Goal: Information Seeking & Learning: Understand process/instructions

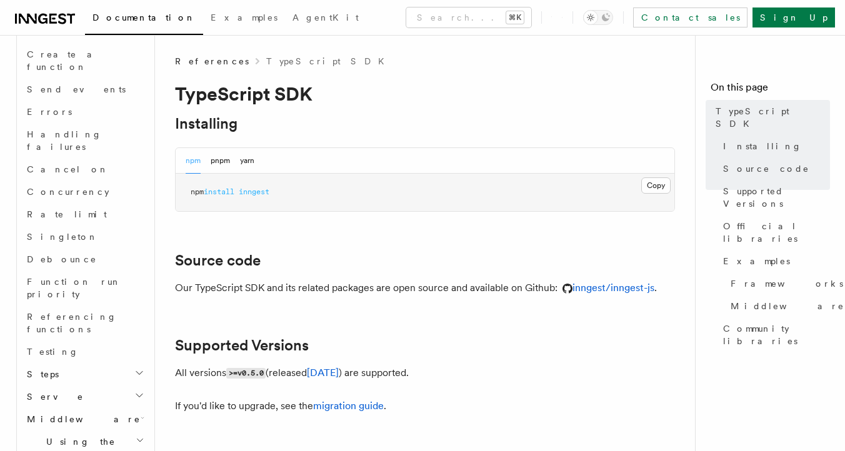
scroll to position [979, 0]
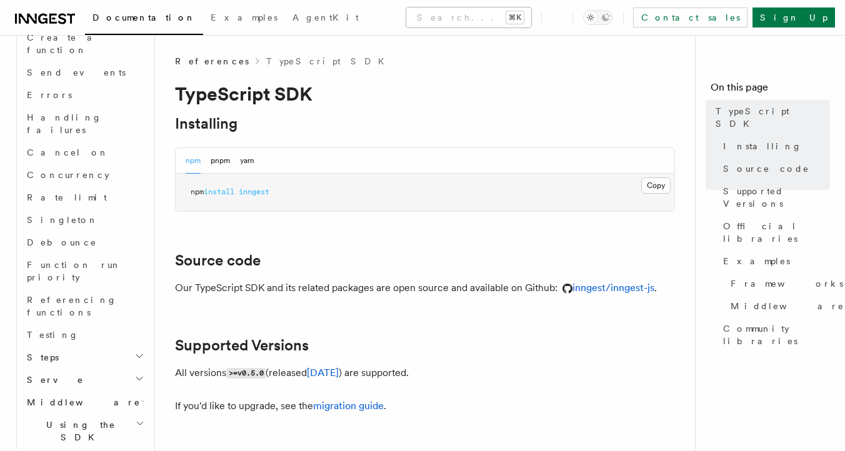
click at [465, 12] on button "Search... ⌘K" at bounding box center [468, 18] width 125 height 20
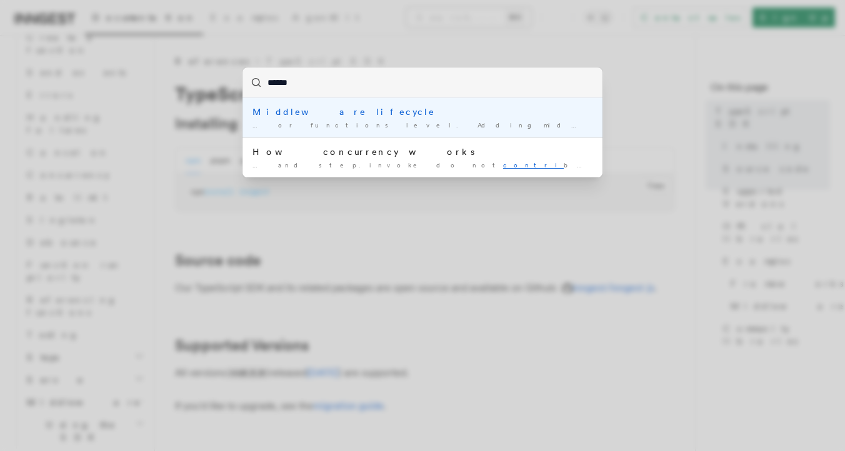
type input "*******"
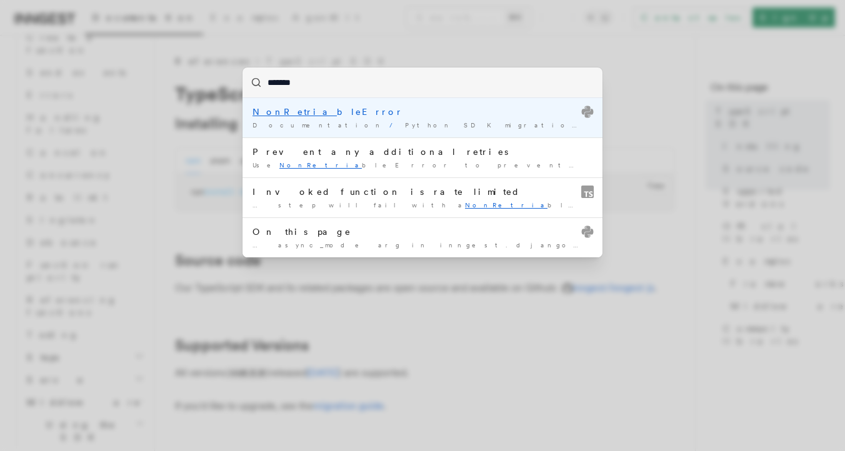
click at [289, 114] on mark "NonRetria" at bounding box center [295, 112] width 84 height 10
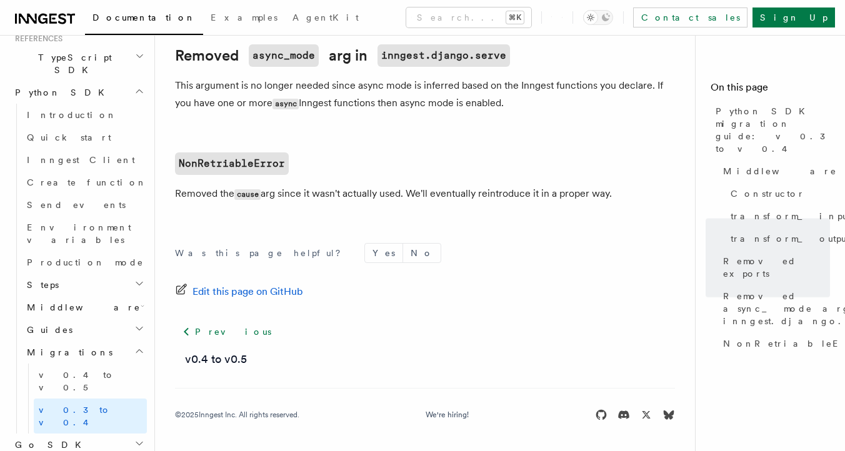
scroll to position [886, 0]
click at [226, 163] on code "NonRetriableError" at bounding box center [232, 164] width 114 height 23
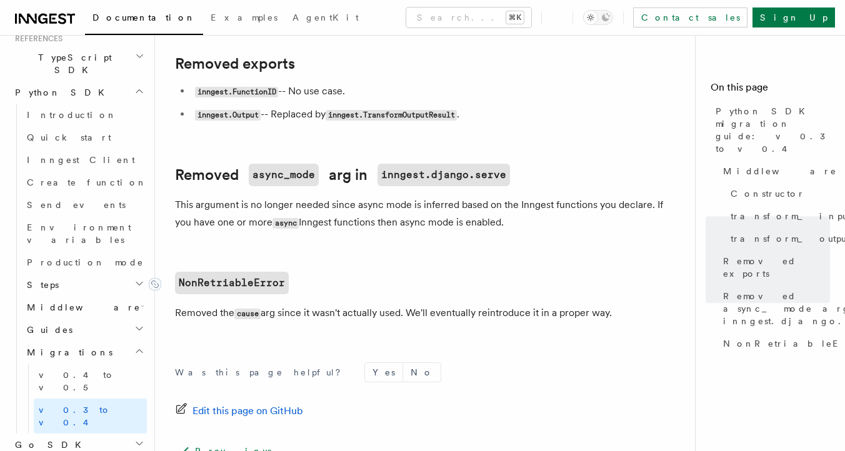
scroll to position [780, 0]
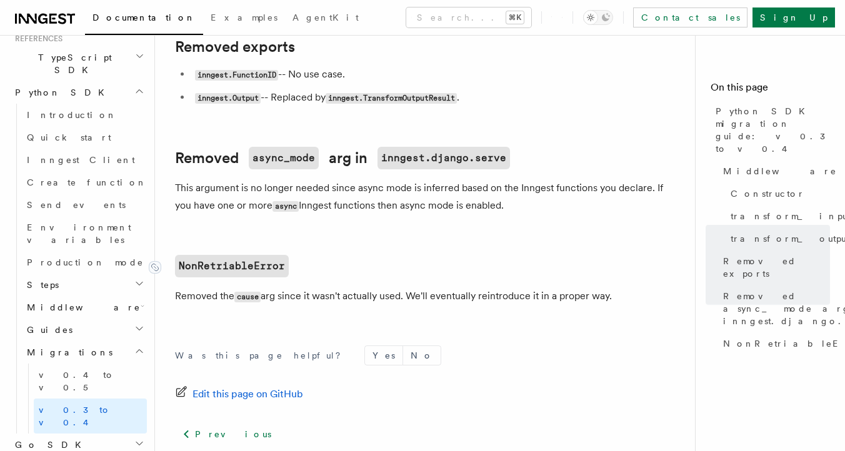
click at [259, 271] on code "NonRetriableError" at bounding box center [232, 266] width 114 height 23
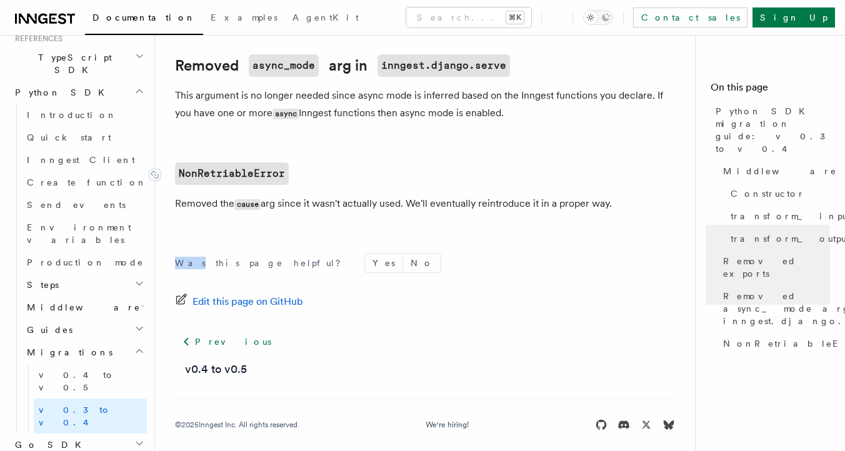
click at [259, 271] on div "Was this page helpful? Yes No Edit this page on GitHub Previous v0.4 to v0.5 © …" at bounding box center [425, 344] width 500 height 233
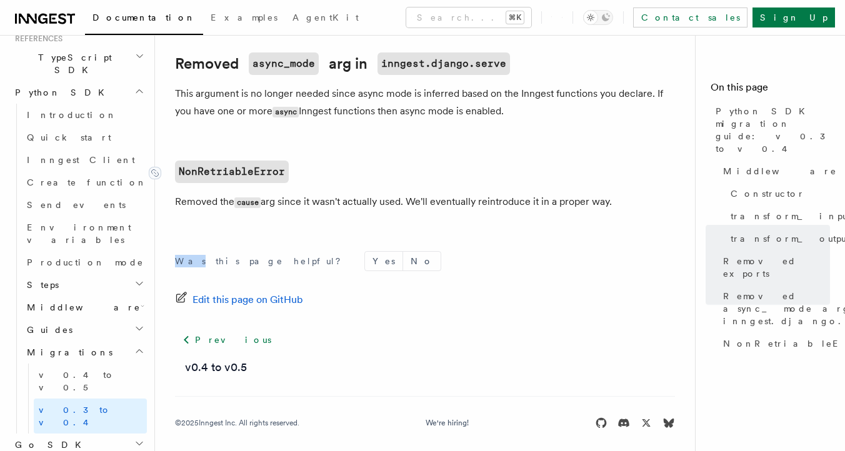
scroll to position [886, 0]
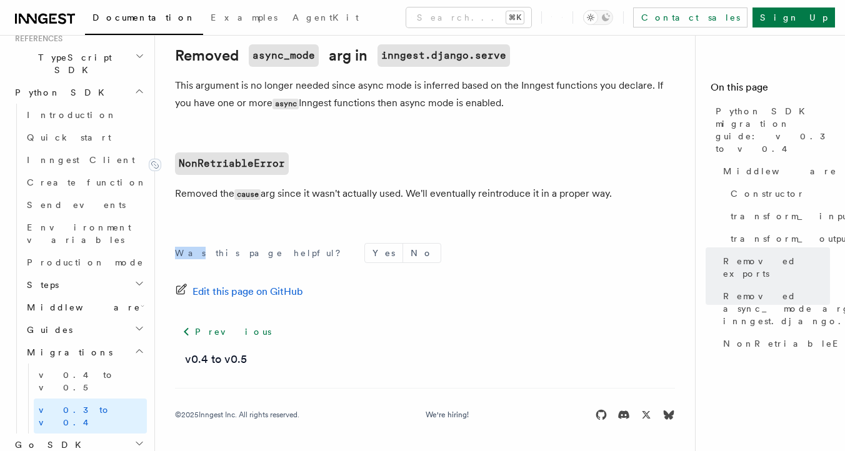
click at [215, 161] on code "NonRetriableError" at bounding box center [232, 164] width 114 height 23
drag, startPoint x: 178, startPoint y: 161, endPoint x: 298, endPoint y: 13, distance: 191.2
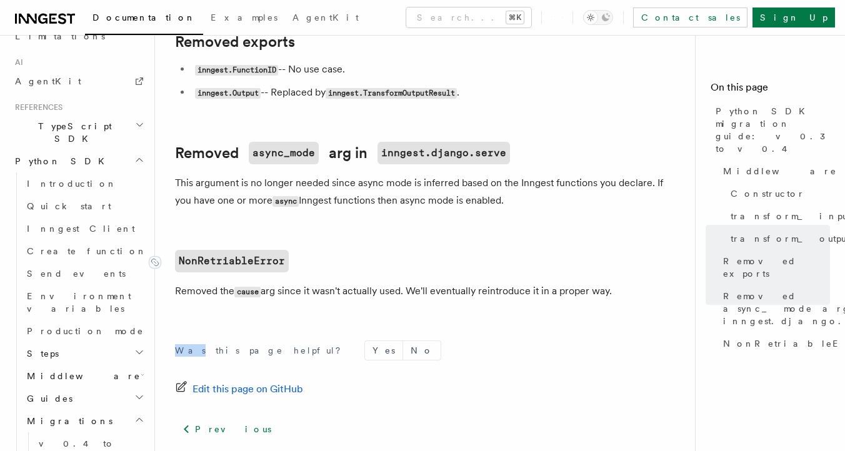
scroll to position [867, 0]
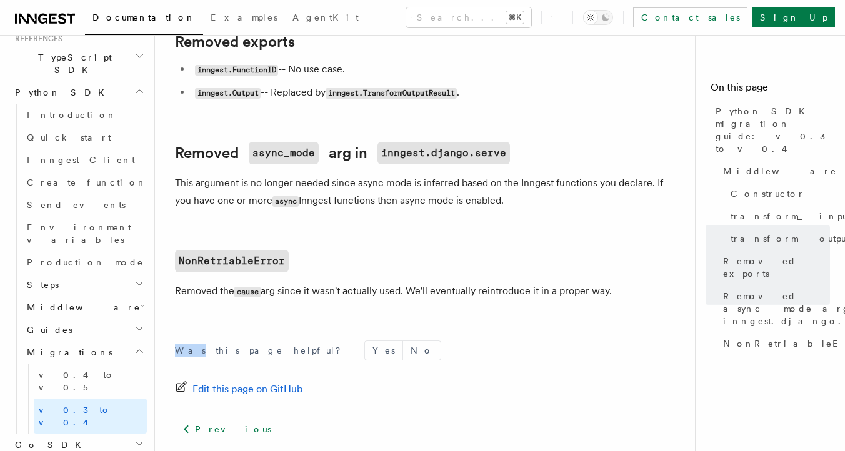
click at [55, 434] on h2 "Go SDK" at bounding box center [78, 445] width 137 height 23
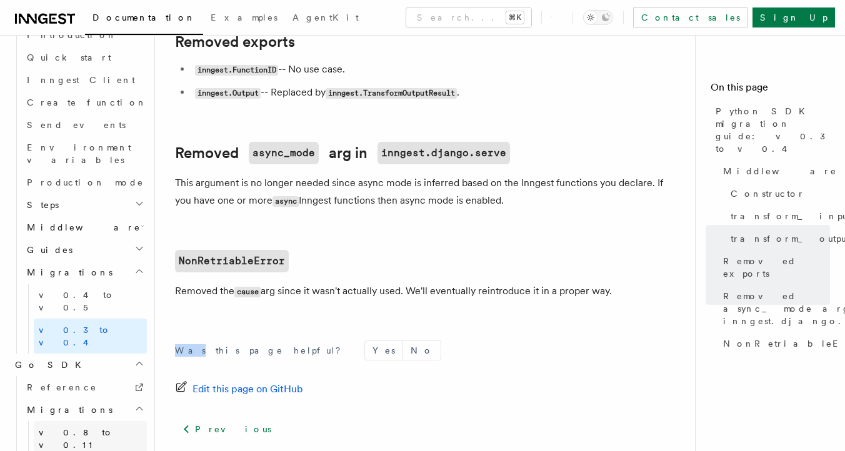
scroll to position [957, 0]
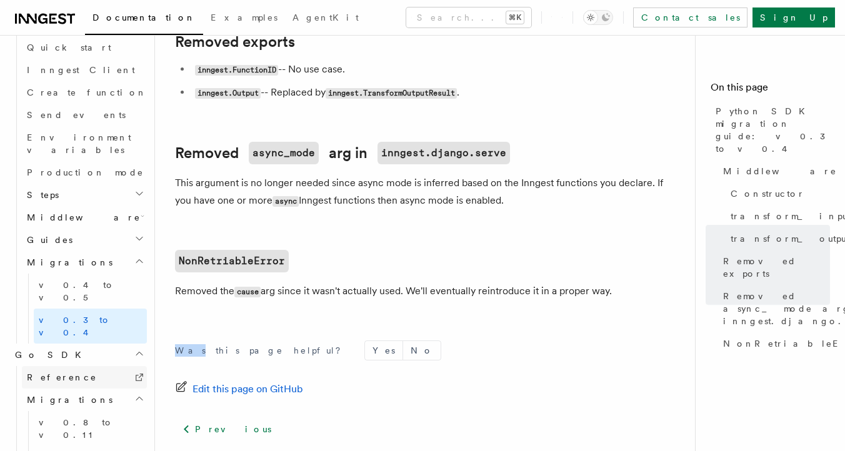
click at [54, 373] on span "Reference" at bounding box center [62, 378] width 70 height 10
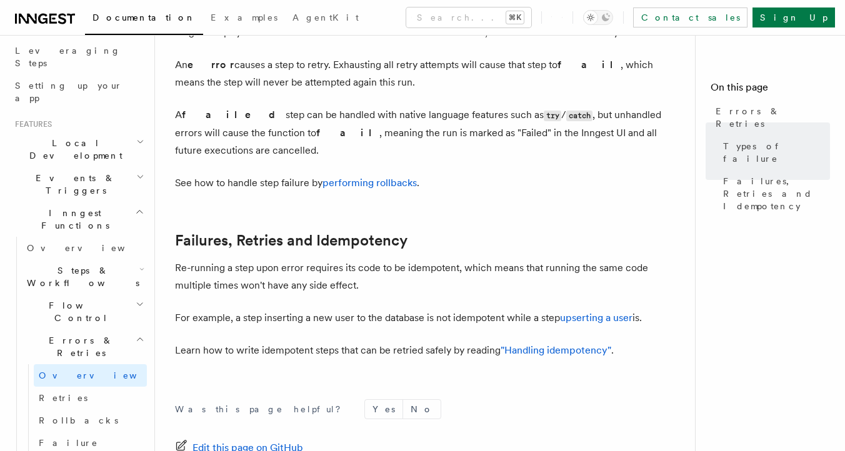
scroll to position [495, 0]
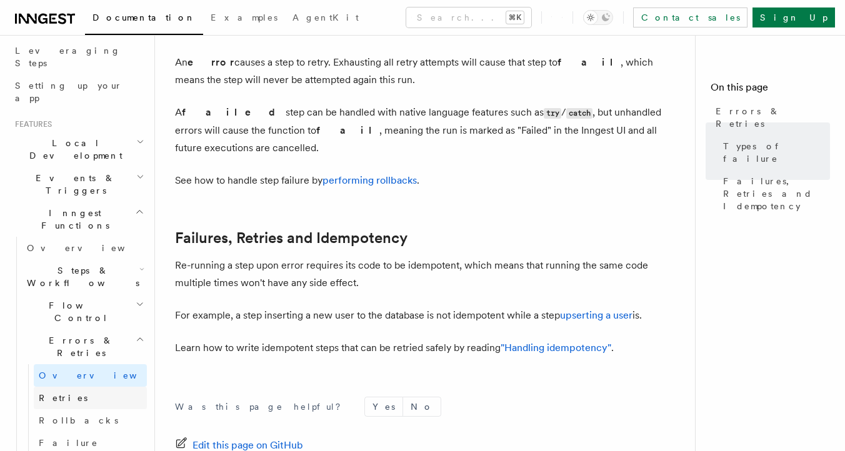
click at [54, 393] on span "Retries" at bounding box center [63, 398] width 49 height 10
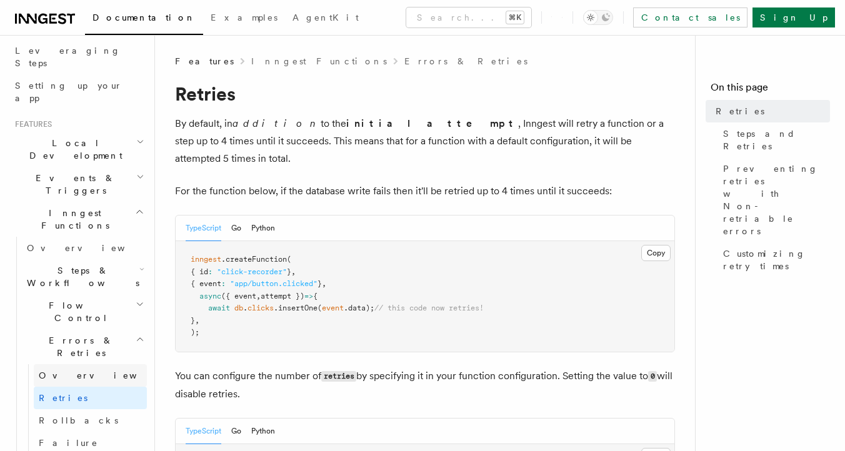
click at [67, 371] on span "Overview" at bounding box center [103, 376] width 129 height 10
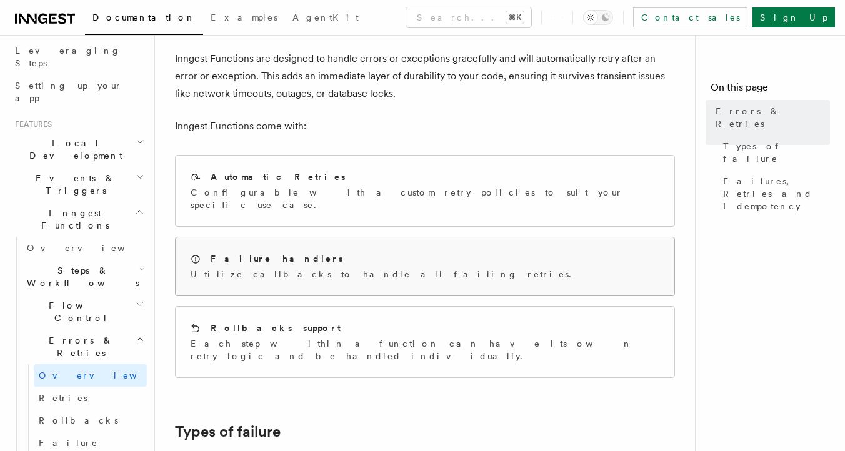
scroll to position [67, 0]
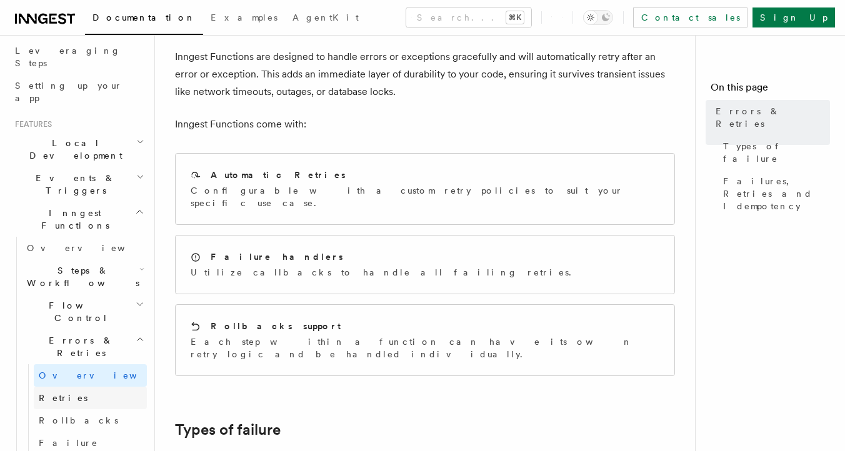
click at [62, 393] on span "Retries" at bounding box center [63, 398] width 49 height 10
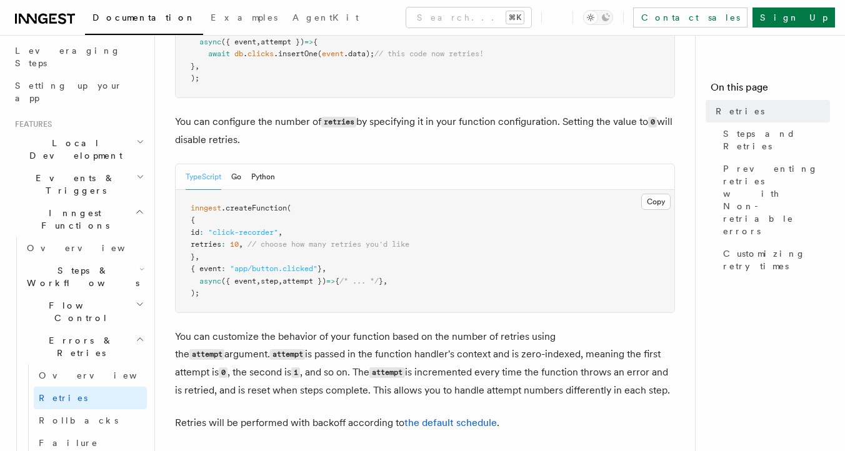
scroll to position [242, 0]
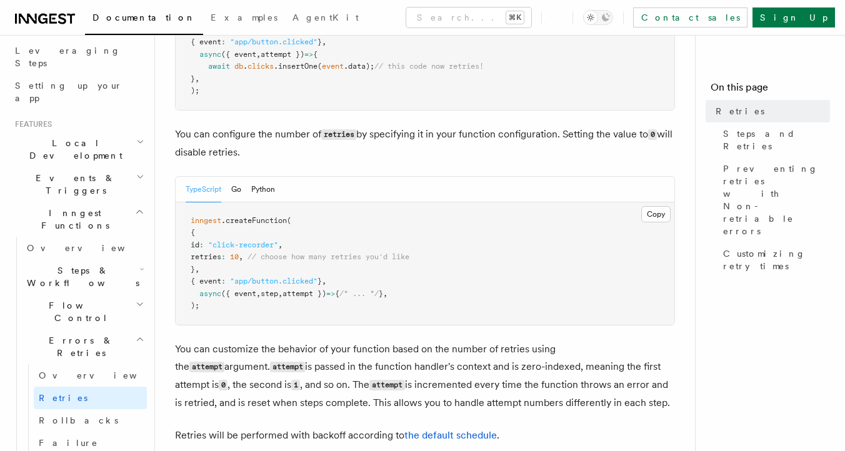
click at [276, 216] on span ".createFunction" at bounding box center [254, 220] width 66 height 9
copy span "createFunction"
drag, startPoint x: 209, startPoint y: 239, endPoint x: 264, endPoint y: 236, distance: 55.1
click at [264, 253] on span "retries : 10 , // choose how many retries you'd like" at bounding box center [300, 257] width 219 height 9
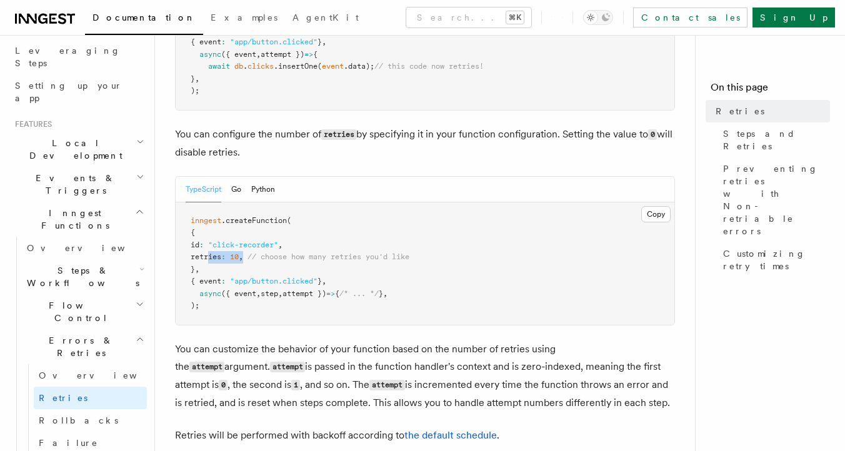
copy span "retries : 10 ,"
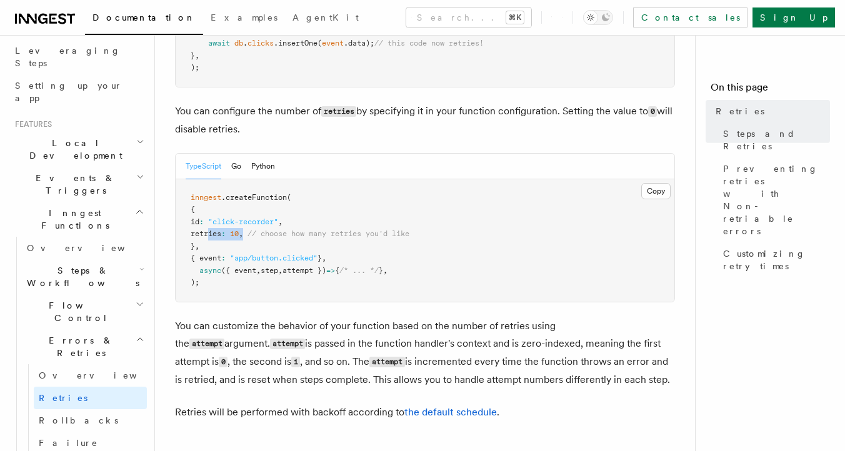
scroll to position [266, 0]
click at [309, 265] on span "attempt })" at bounding box center [305, 269] width 44 height 9
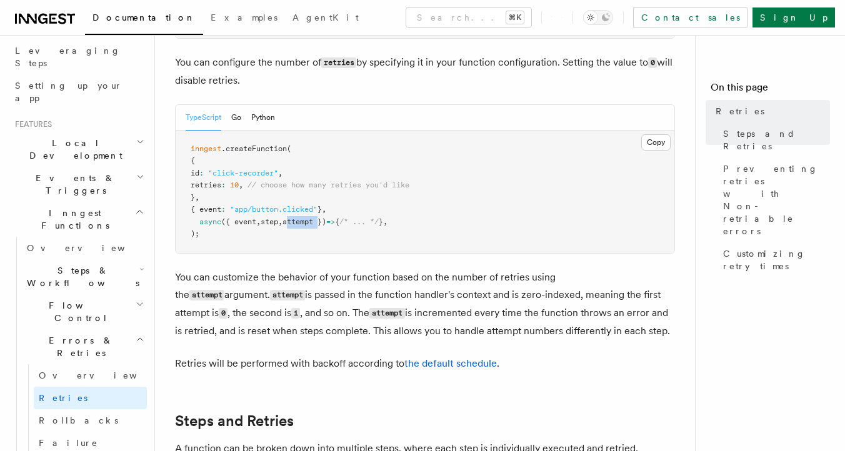
scroll to position [317, 0]
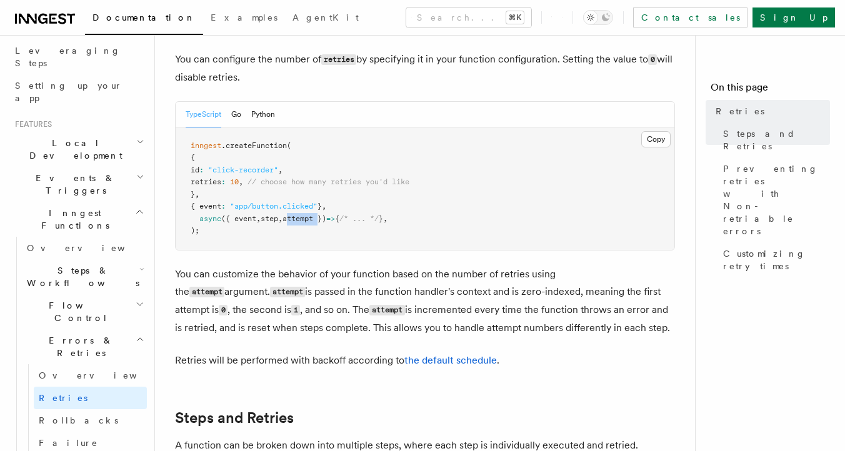
click at [314, 214] on span "attempt })" at bounding box center [305, 218] width 44 height 9
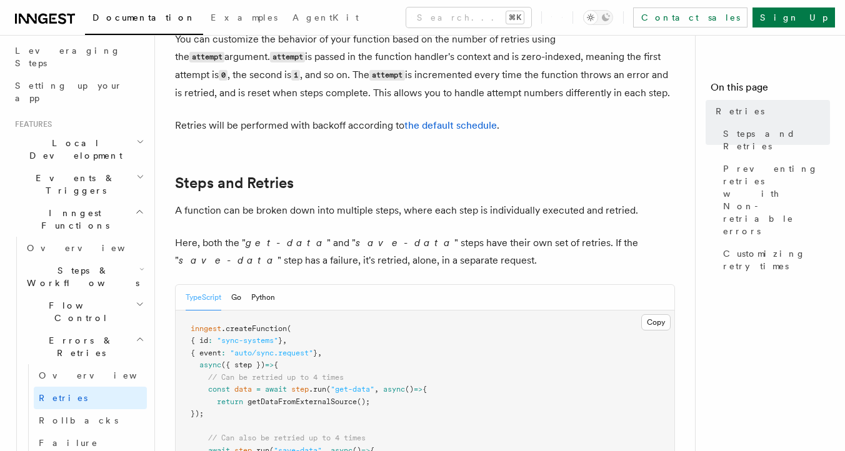
scroll to position [554, 0]
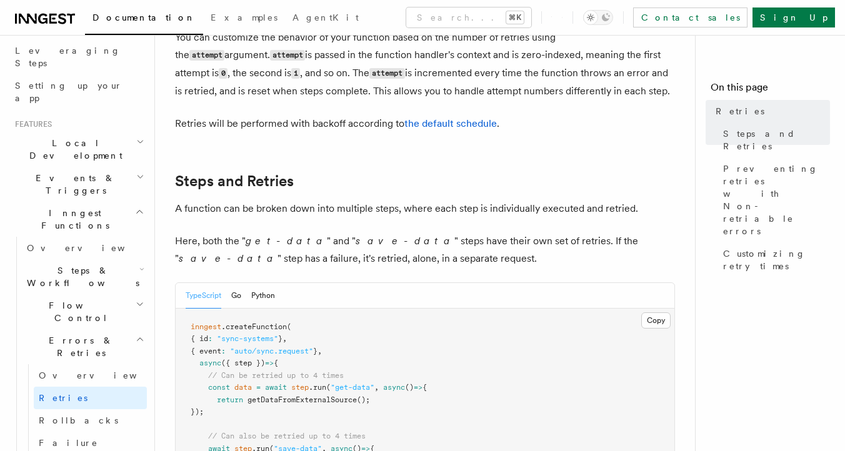
click at [208, 200] on p "A function can be broken down into multiple steps, where each step is individua…" at bounding box center [425, 209] width 500 height 18
click at [258, 200] on p "A function can be broken down into multiple steps, where each step is individua…" at bounding box center [425, 209] width 500 height 18
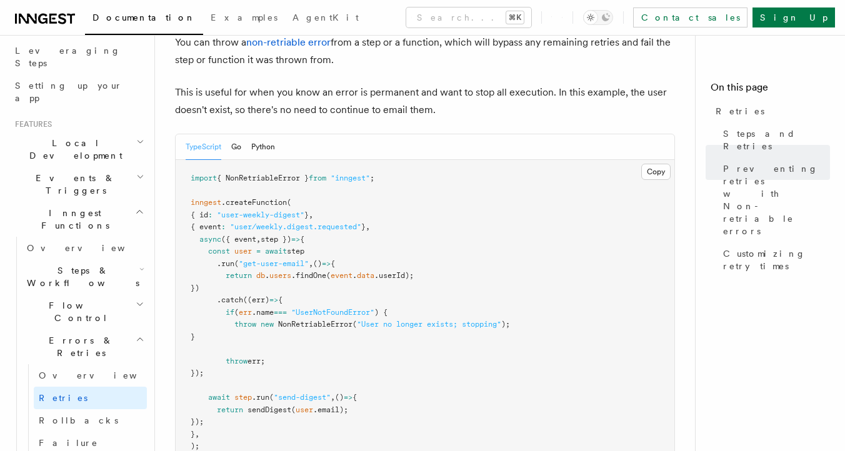
scroll to position [1190, 0]
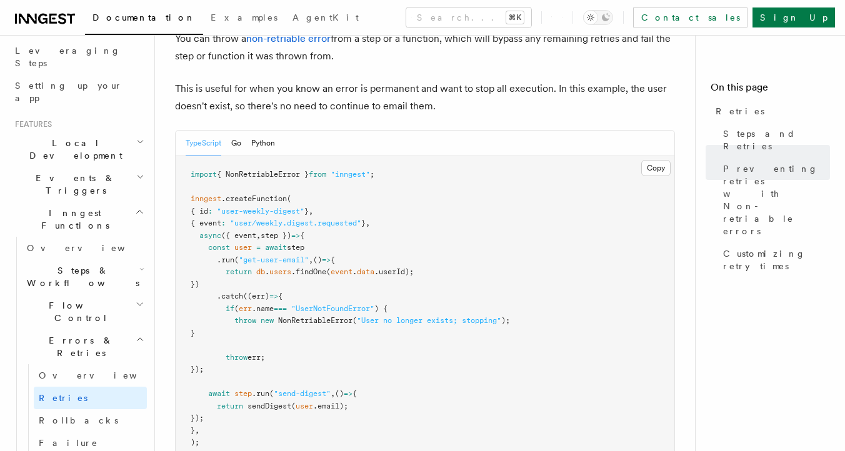
click at [285, 170] on span "{ NonRetriableError }" at bounding box center [263, 174] width 92 height 9
copy span "NonRetriableError"
click at [288, 170] on span "{ NonRetriableError }" at bounding box center [263, 174] width 92 height 9
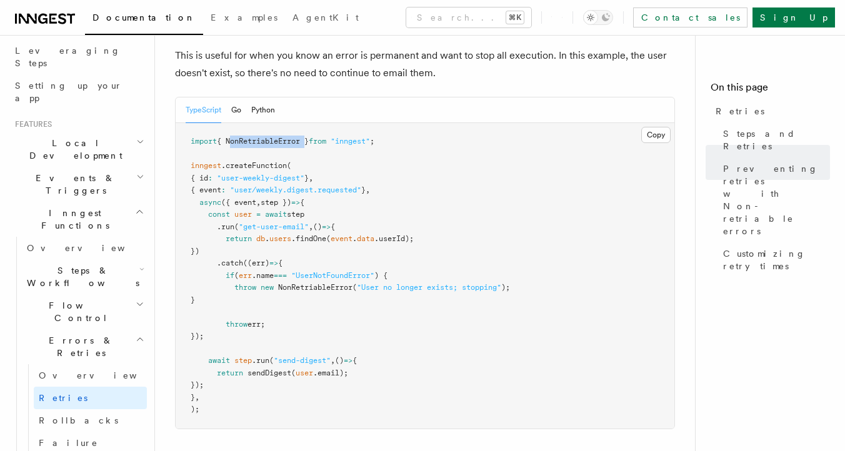
scroll to position [1224, 0]
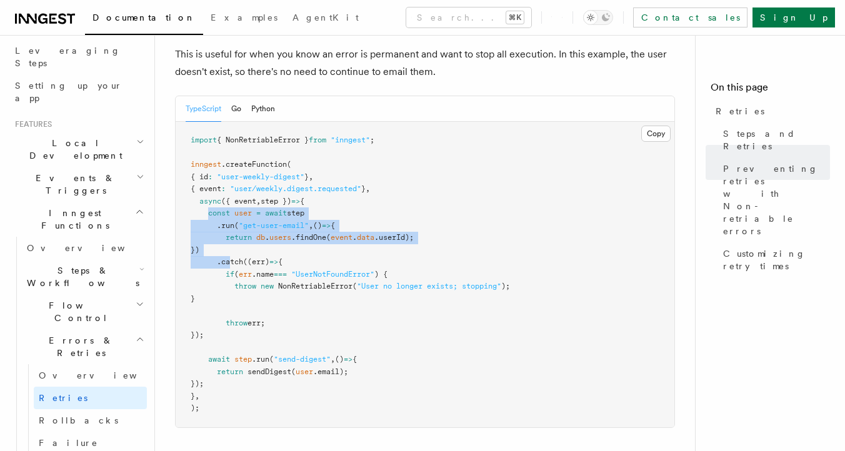
drag, startPoint x: 209, startPoint y: 199, endPoint x: 232, endPoint y: 248, distance: 54.3
click at [232, 248] on code "import { NonRetriableError } from "inngest" ; inngest .createFunction ( { id : …" at bounding box center [350, 274] width 319 height 277
click at [251, 239] on pre "import { NonRetriableError } from "inngest" ; inngest .createFunction ( { id : …" at bounding box center [425, 275] width 499 height 306
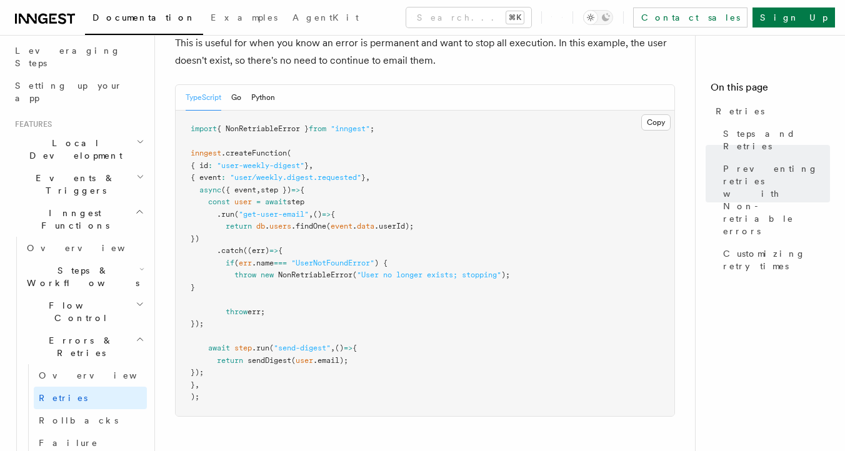
scroll to position [1234, 0]
click at [655, 116] on button "Copy Copied" at bounding box center [655, 124] width 29 height 16
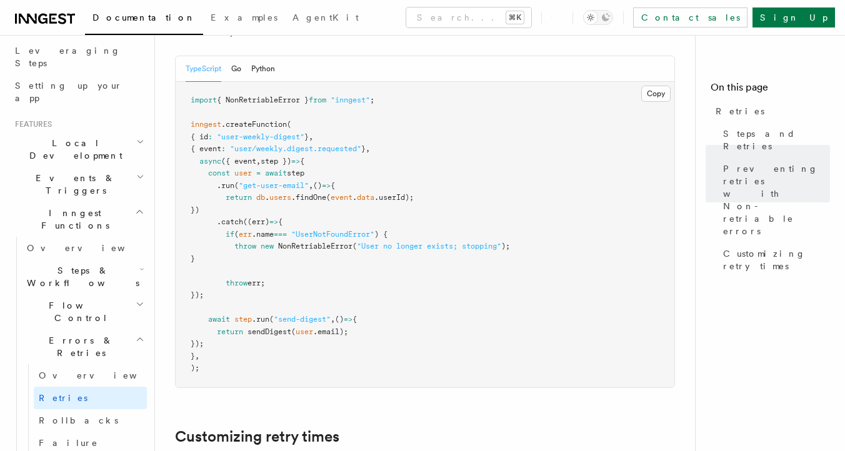
scroll to position [1266, 0]
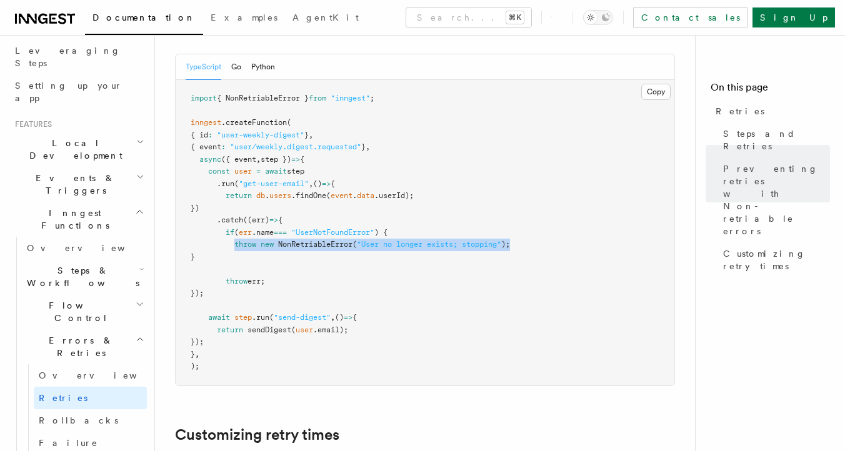
drag, startPoint x: 235, startPoint y: 233, endPoint x: 523, endPoint y: 228, distance: 287.7
click at [523, 228] on pre "import { NonRetriableError } from "inngest" ; inngest .createFunction ( { id : …" at bounding box center [425, 233] width 499 height 306
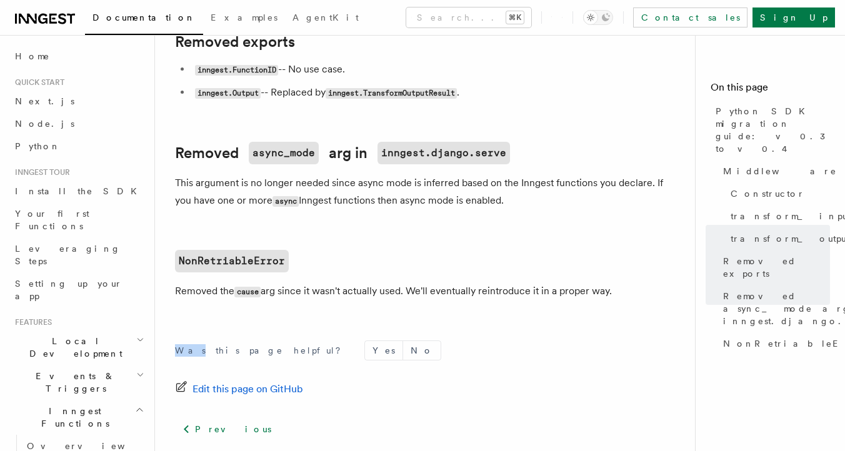
scroll to position [957, 0]
